Goal: Transaction & Acquisition: Book appointment/travel/reservation

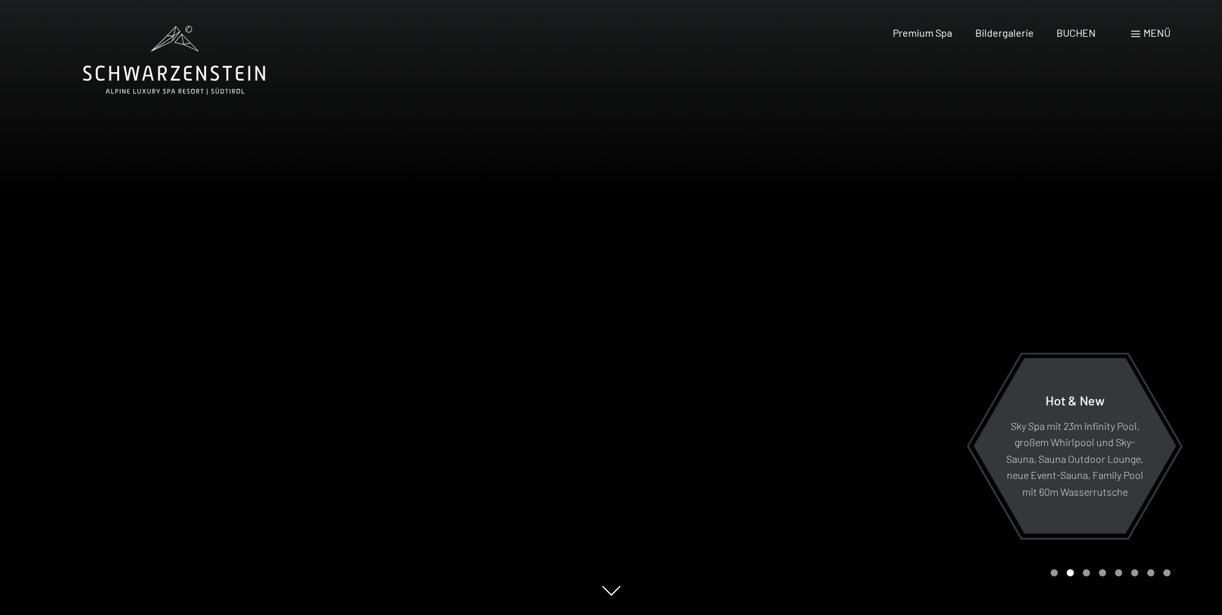
click at [1140, 26] on div "Menü" at bounding box center [1150, 33] width 39 height 14
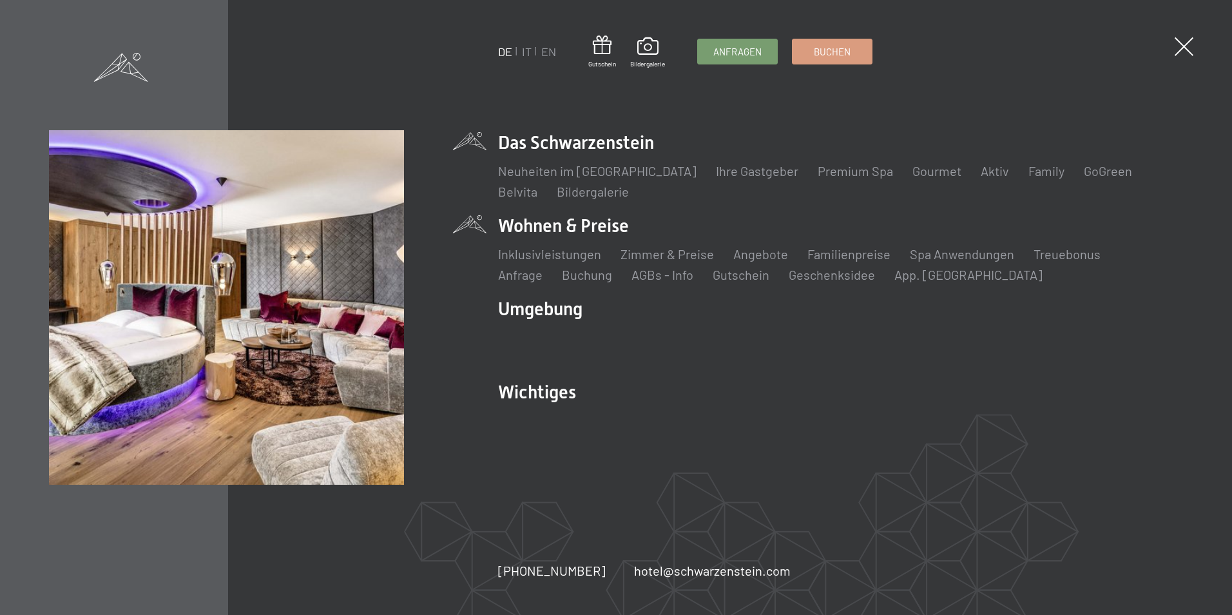
click at [537, 225] on li "Wohnen & Preise Inklusivleistungen Zimmer & Preise Liste Angebote Liste Familie…" at bounding box center [840, 248] width 684 height 70
click at [656, 255] on link "Zimmer & Preise" at bounding box center [666, 253] width 93 height 15
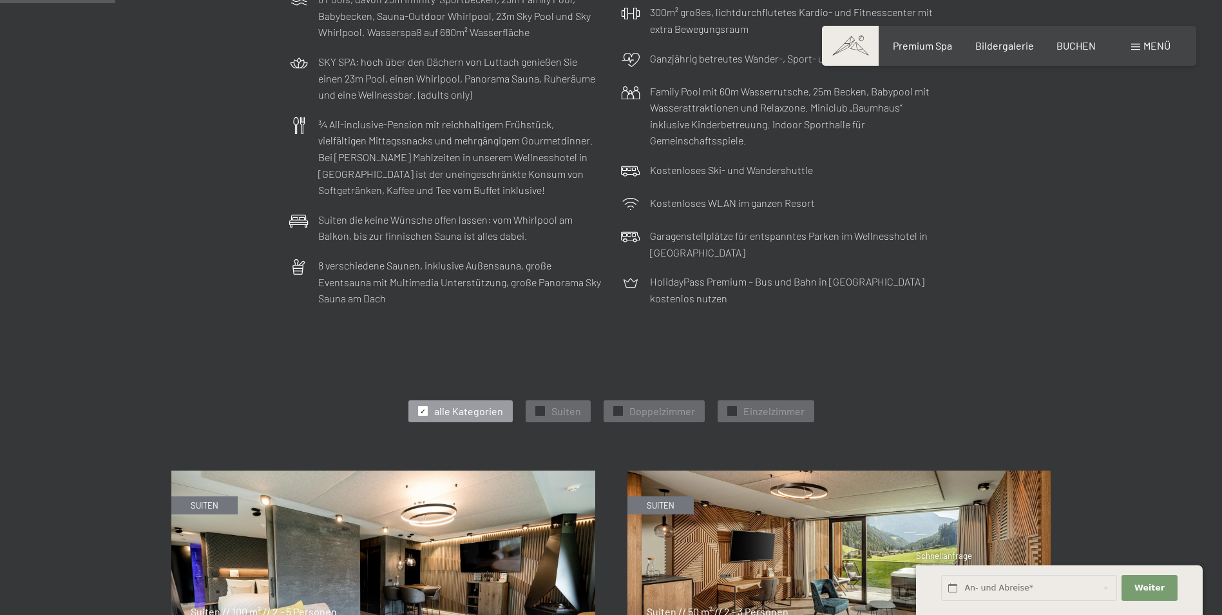
scroll to position [580, 0]
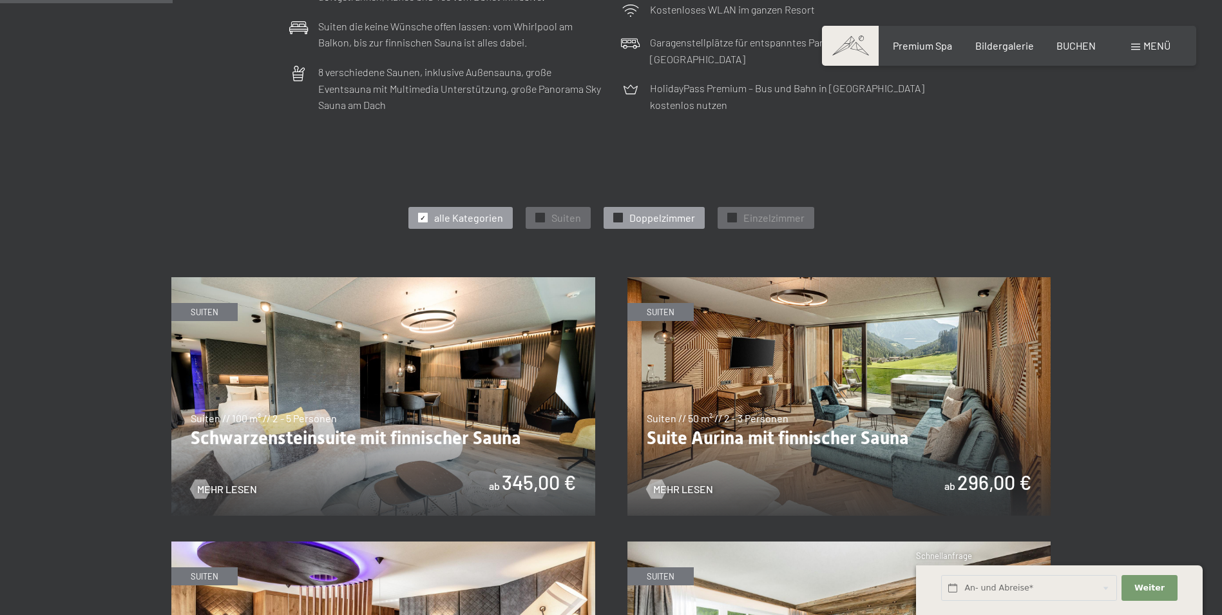
click at [660, 213] on span "Doppelzimmer" at bounding box center [662, 218] width 66 height 14
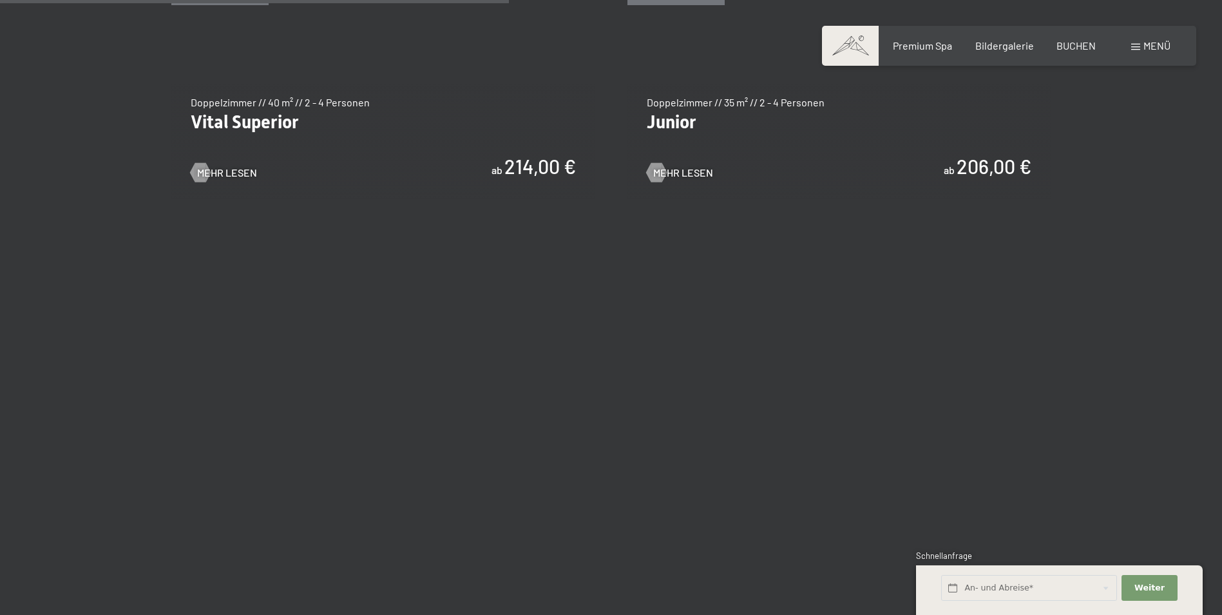
scroll to position [709, 0]
